Goal: Check status: Check status

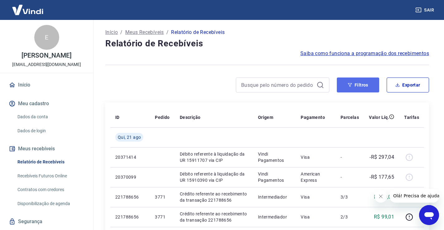
click at [350, 85] on icon "button" at bounding box center [350, 85] width 4 height 4
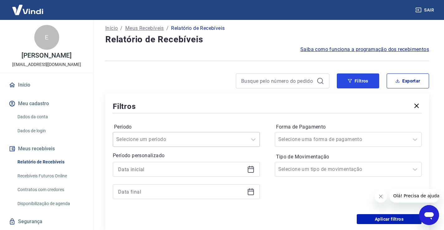
scroll to position [62, 0]
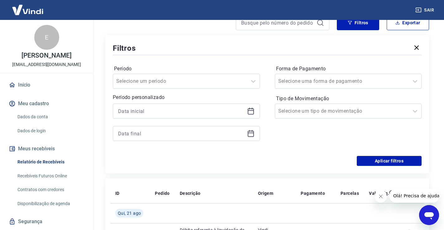
click at [251, 111] on icon at bounding box center [250, 111] width 7 height 7
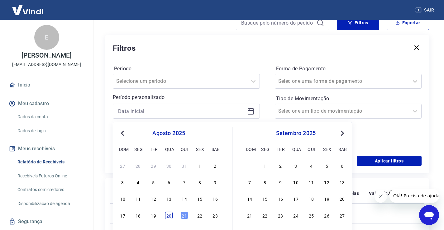
click at [171, 217] on div "20" at bounding box center [168, 215] width 7 height 7
click at [171, 217] on td at bounding box center [162, 213] width 25 height 20
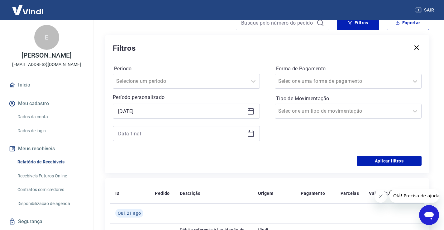
type input "[DATE]"
click at [251, 136] on icon at bounding box center [250, 133] width 7 height 7
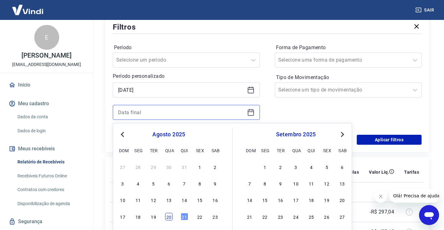
scroll to position [93, 0]
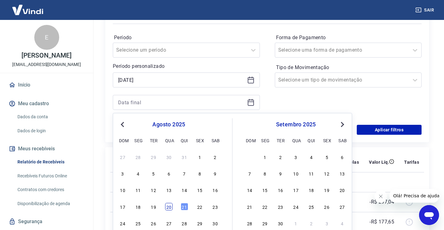
click at [170, 208] on div "20" at bounding box center [168, 206] width 7 height 7
click at [170, 208] on td at bounding box center [162, 202] width 25 height 20
type input "20/08/2025"
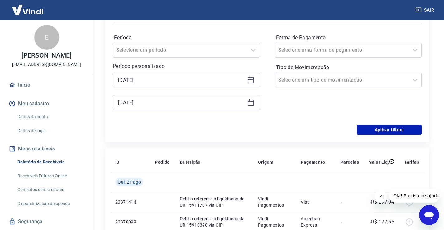
click at [376, 135] on div "Filtros Período Selecione um período Período personalizado Selected date: quart…" at bounding box center [267, 73] width 324 height 138
click at [375, 132] on button "Aplicar filtros" at bounding box center [389, 130] width 65 height 10
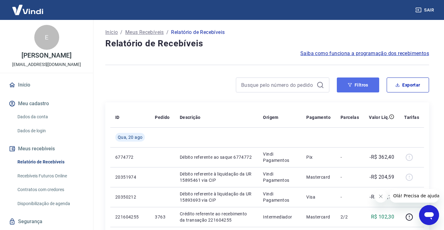
click at [355, 88] on button "Filtros" at bounding box center [358, 85] width 42 height 15
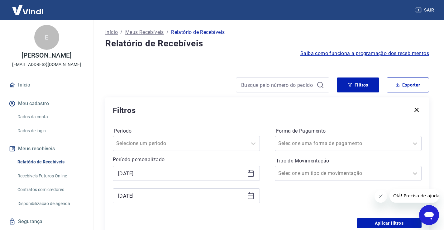
click at [252, 177] on icon at bounding box center [251, 174] width 6 height 6
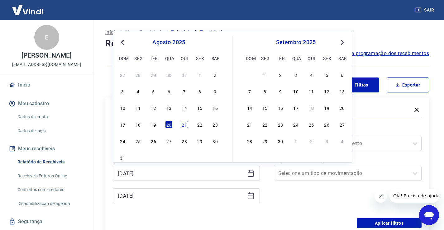
click at [185, 125] on div "21" at bounding box center [184, 124] width 7 height 7
click at [185, 125] on div "Período Selecione um período Período personalizado 20/08/2025 Previous Month Ne…" at bounding box center [267, 169] width 309 height 100
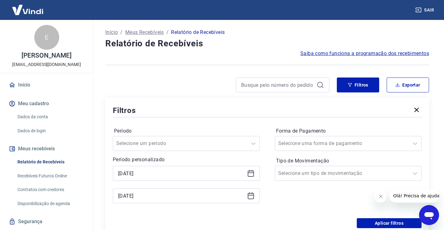
type input "21/08/2025"
click at [252, 197] on icon at bounding box center [250, 195] width 7 height 7
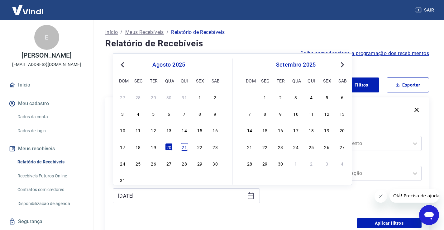
click at [184, 148] on div "21" at bounding box center [184, 146] width 7 height 7
click at [184, 148] on div "Selecione um período" at bounding box center [186, 143] width 147 height 15
type input "21/08/2025"
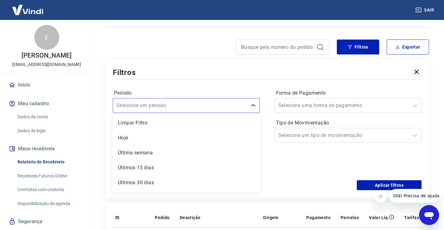
scroll to position [45, 0]
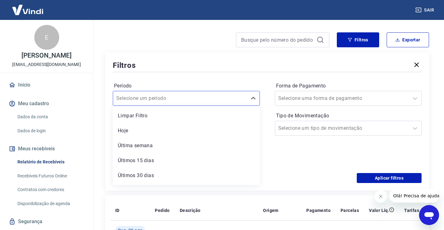
click at [319, 158] on div "Forma de Pagamento Selecione uma forma de pagamento Tipo de Movimentação Seleci…" at bounding box center [348, 123] width 147 height 85
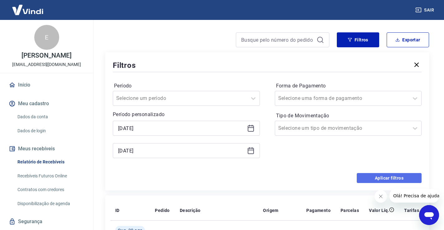
click at [374, 175] on button "Aplicar filtros" at bounding box center [389, 178] width 65 height 10
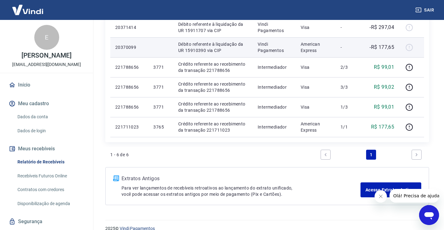
scroll to position [139, 0]
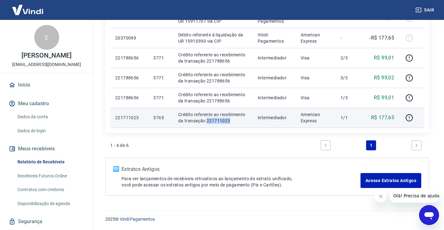
drag, startPoint x: 231, startPoint y: 122, endPoint x: 205, endPoint y: 122, distance: 25.6
click at [205, 122] on p "Crédito referente ao recebimento da transação 221711023" at bounding box center [212, 118] width 69 height 12
copy p "221711023"
click at [409, 117] on icon "button" at bounding box center [409, 118] width 8 height 8
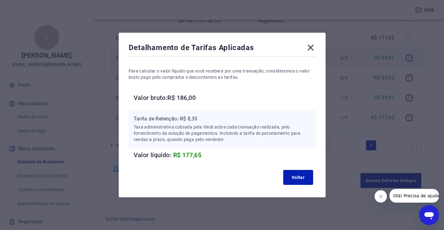
drag, startPoint x: 315, startPoint y: 48, endPoint x: 321, endPoint y: 67, distance: 20.1
click at [315, 48] on icon at bounding box center [311, 48] width 10 height 10
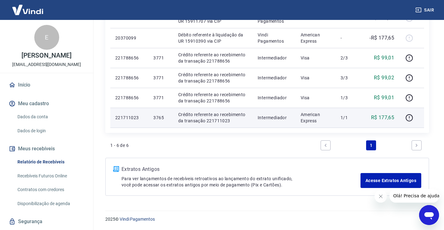
scroll to position [108, 0]
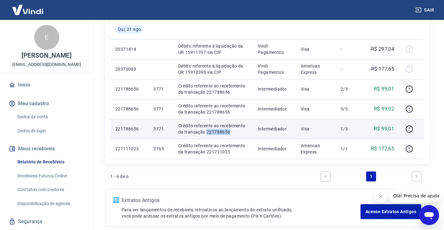
drag, startPoint x: 229, startPoint y: 134, endPoint x: 205, endPoint y: 134, distance: 24.0
click at [205, 134] on p "Crédito referente ao recebimento da transação 221788656" at bounding box center [212, 129] width 69 height 12
copy p "221788656"
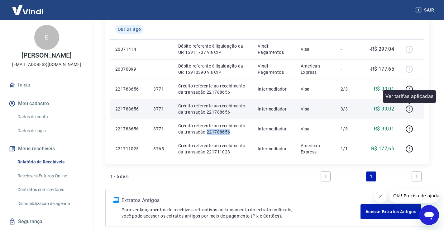
click at [409, 108] on icon "button" at bounding box center [409, 109] width 8 height 8
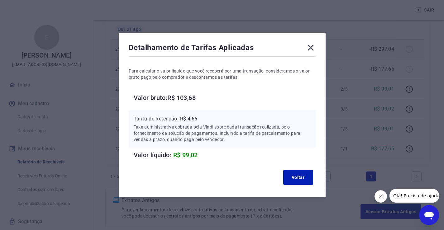
click at [313, 49] on icon at bounding box center [311, 48] width 10 height 10
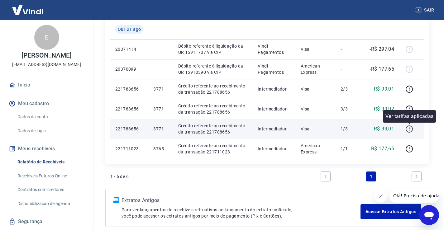
click at [409, 129] on icon "button" at bounding box center [409, 128] width 1 height 2
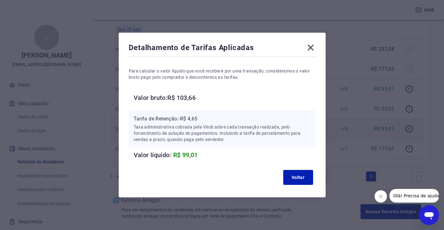
click at [312, 49] on icon at bounding box center [311, 48] width 6 height 6
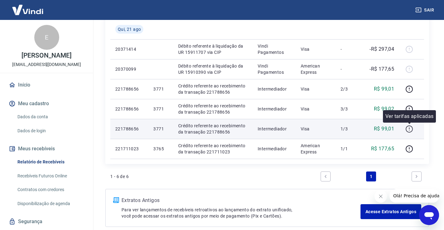
click at [408, 128] on icon "button" at bounding box center [409, 129] width 8 height 8
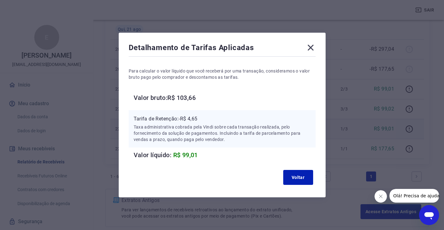
click at [311, 45] on icon at bounding box center [311, 48] width 10 height 10
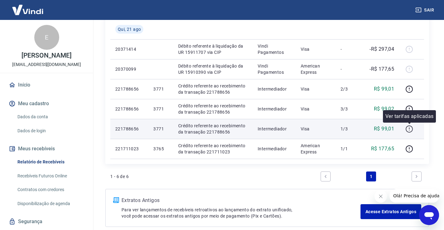
click at [409, 129] on icon "button" at bounding box center [409, 129] width 8 height 8
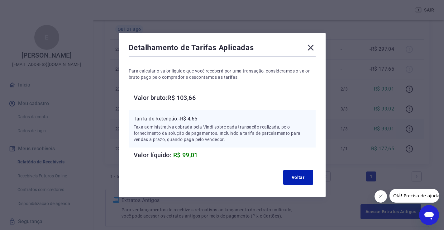
click at [316, 49] on icon at bounding box center [311, 48] width 10 height 10
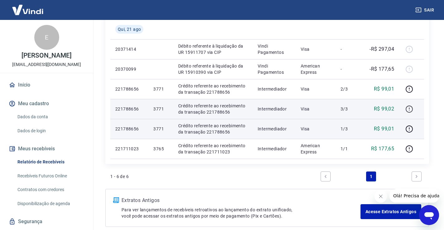
click at [408, 109] on icon "button" at bounding box center [409, 109] width 8 height 8
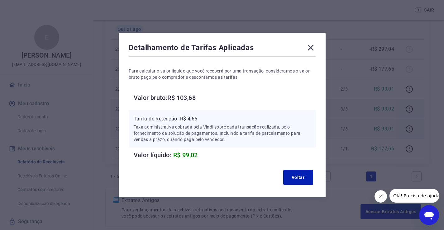
click at [312, 47] on icon at bounding box center [311, 48] width 6 height 6
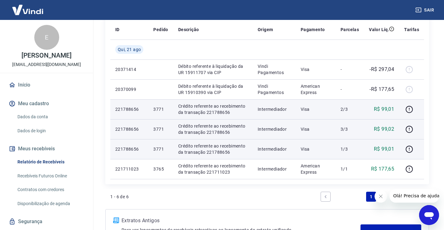
scroll to position [77, 0]
